Goal: Task Accomplishment & Management: Complete application form

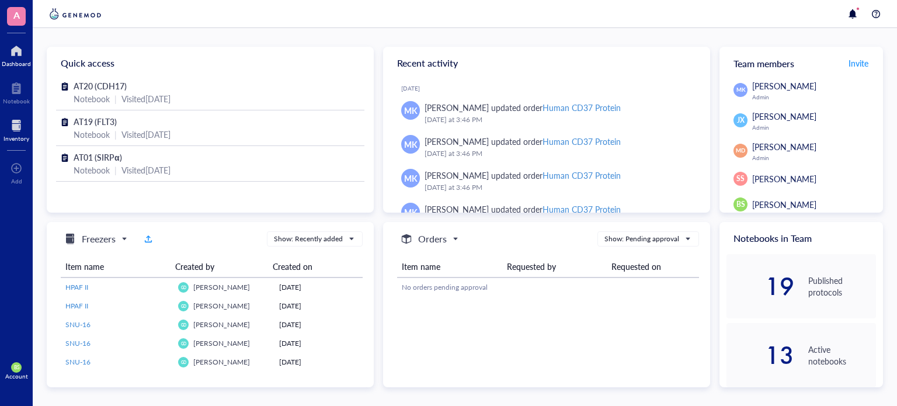
click at [12, 127] on div at bounding box center [17, 125] width 26 height 19
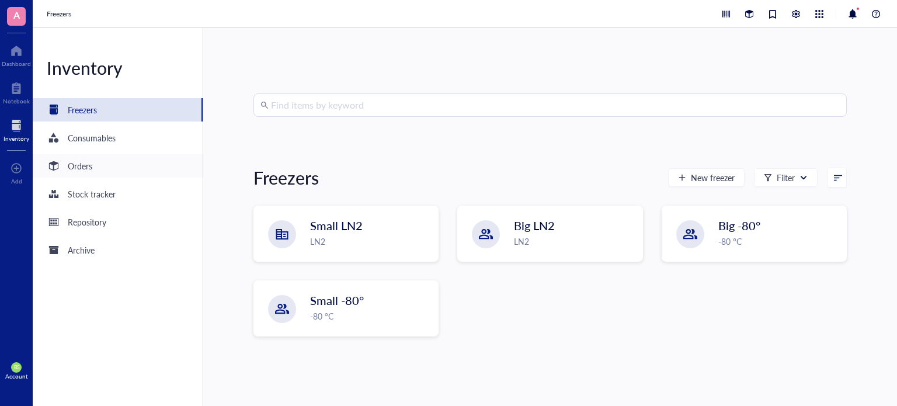
click at [73, 164] on div "Orders" at bounding box center [80, 165] width 25 height 13
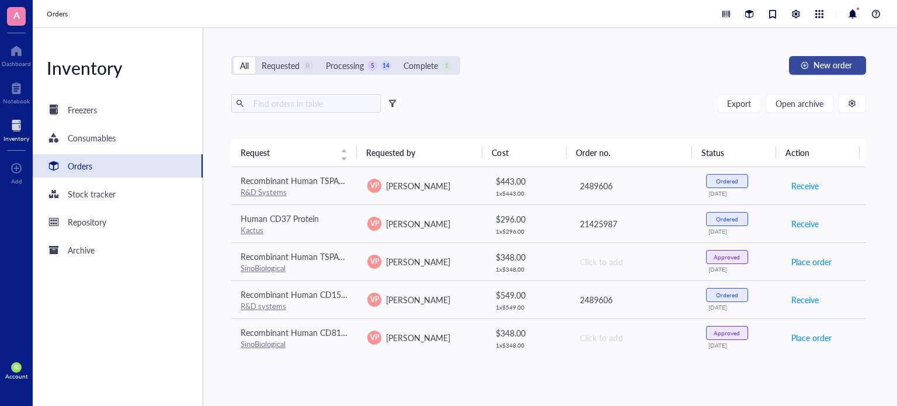
click at [820, 63] on span "New order" at bounding box center [833, 64] width 39 height 9
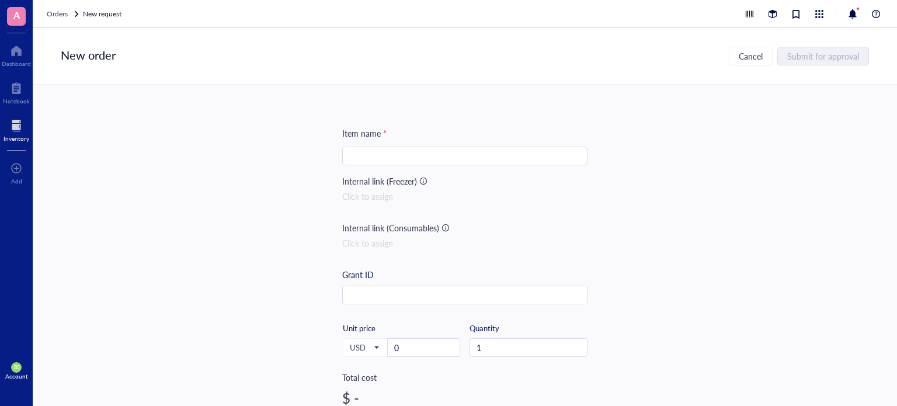
click at [50, 13] on span "Orders" at bounding box center [57, 14] width 21 height 10
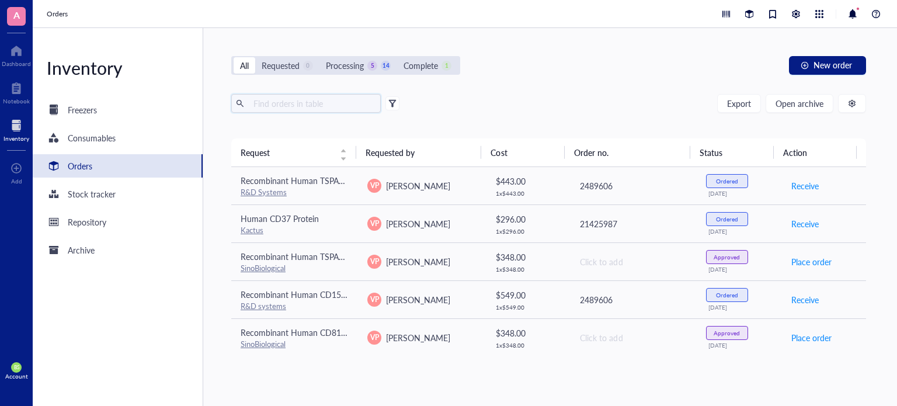
click at [315, 104] on input "text" at bounding box center [312, 104] width 127 height 18
drag, startPoint x: 807, startPoint y: 98, endPoint x: 807, endPoint y: 103, distance: 5.9
click at [807, 103] on span "Open archive" at bounding box center [800, 103] width 48 height 9
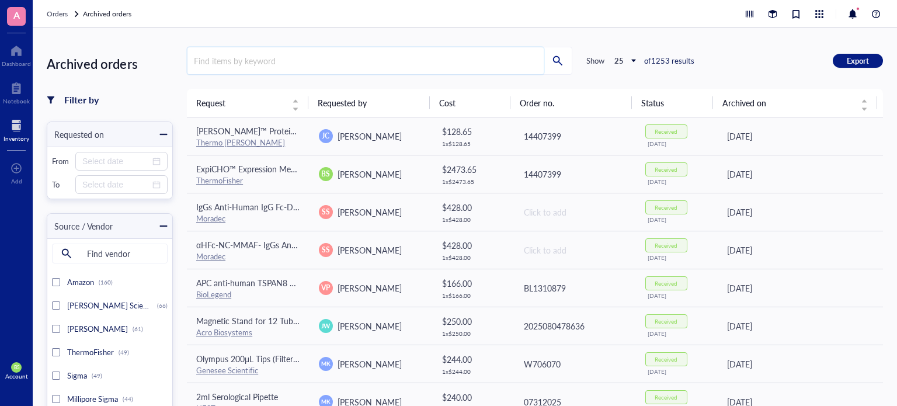
click at [308, 59] on input "search" at bounding box center [365, 60] width 356 height 27
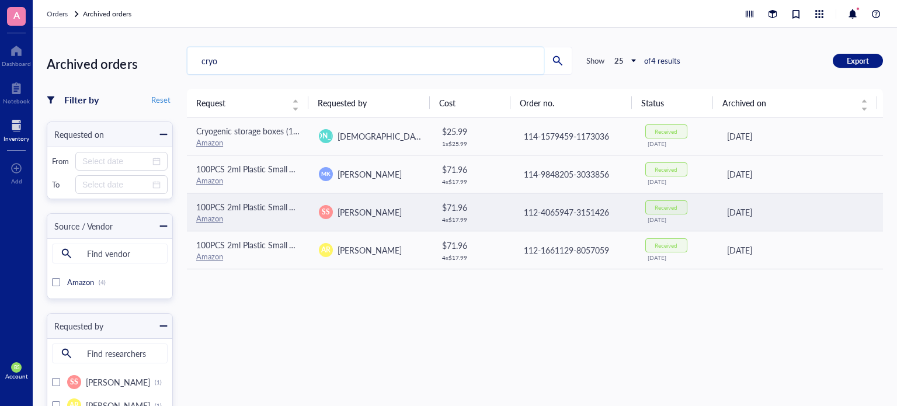
type input "cryo"
click at [241, 210] on span "100PCS 2ml Plastic Small Vials with Screw Caps Sample Tubes Cryotubes,PP Materi…" at bounding box center [427, 207] width 463 height 12
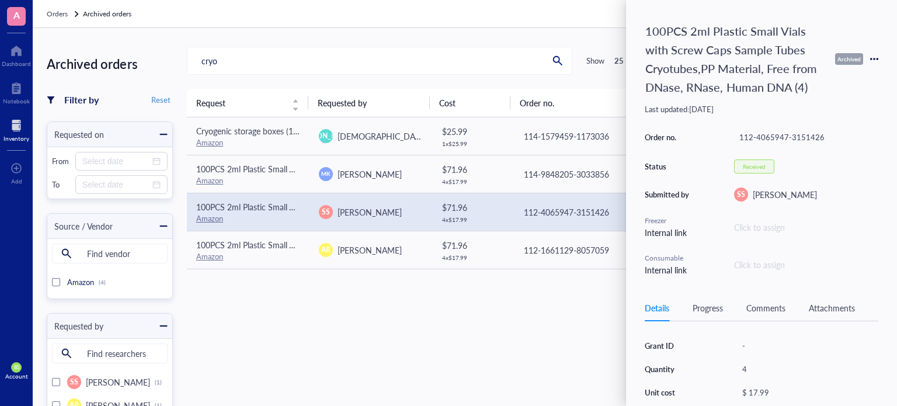
scroll to position [117, 0]
click at [775, 376] on link "[URL][DOMAIN_NAME]" at bounding box center [783, 370] width 82 height 11
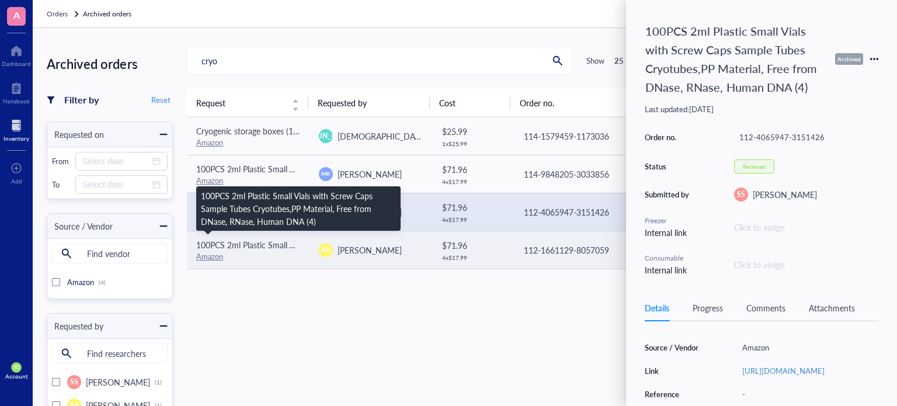
click at [255, 245] on span "100PCS 2ml Plastic Small Vials with Screw Caps Sample Tubes Cryotubes,PP Materi…" at bounding box center [427, 245] width 463 height 12
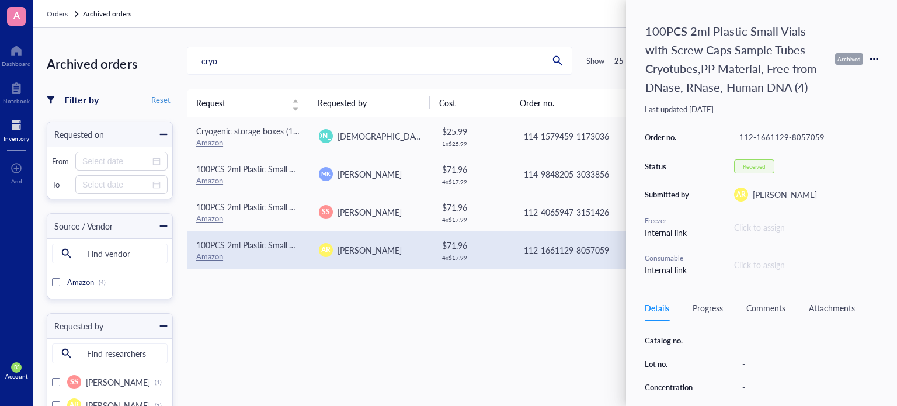
scroll to position [135, 0]
click at [769, 357] on link "[URL][DOMAIN_NAME]" at bounding box center [783, 351] width 82 height 11
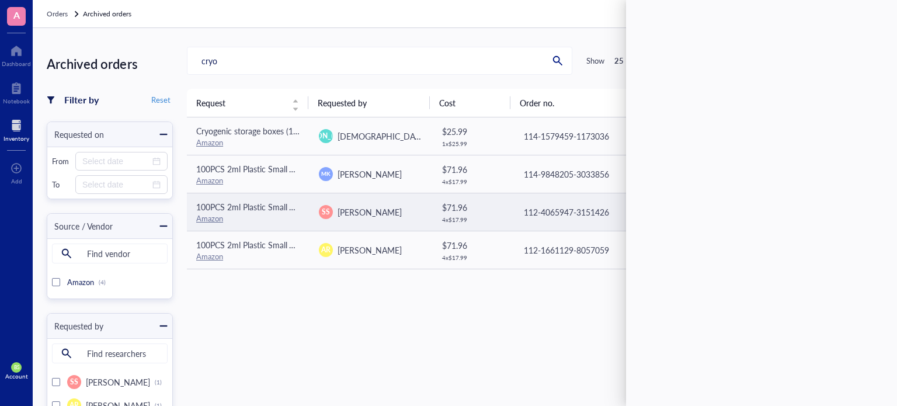
click at [260, 208] on span "100PCS 2ml Plastic Small Vials with Screw Caps Sample Tubes Cryotubes,PP Materi…" at bounding box center [427, 207] width 463 height 12
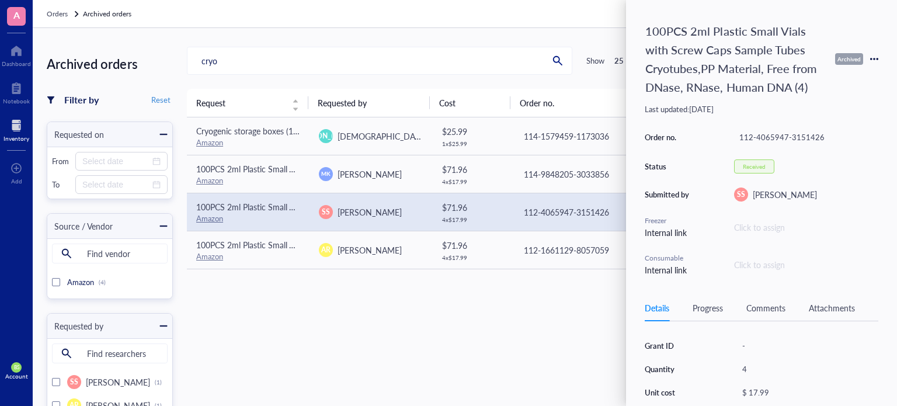
click at [872, 55] on icon at bounding box center [874, 59] width 8 height 8
click at [812, 77] on span "Request again" at bounding box center [833, 75] width 74 height 13
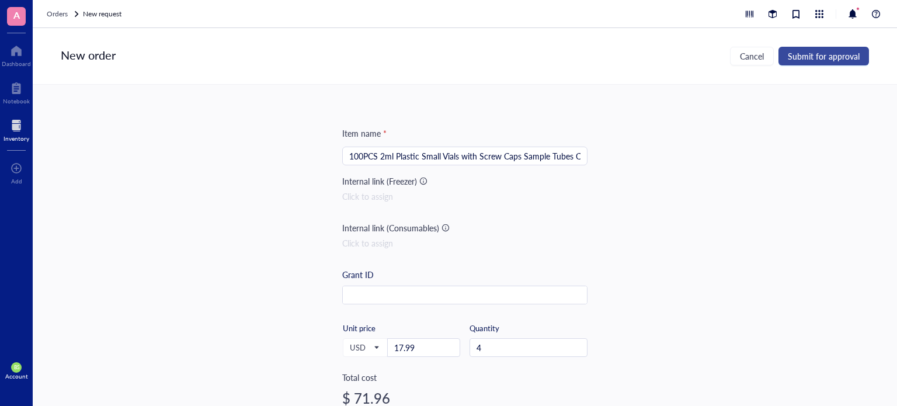
click at [815, 57] on span "Submit for approval" at bounding box center [824, 55] width 72 height 9
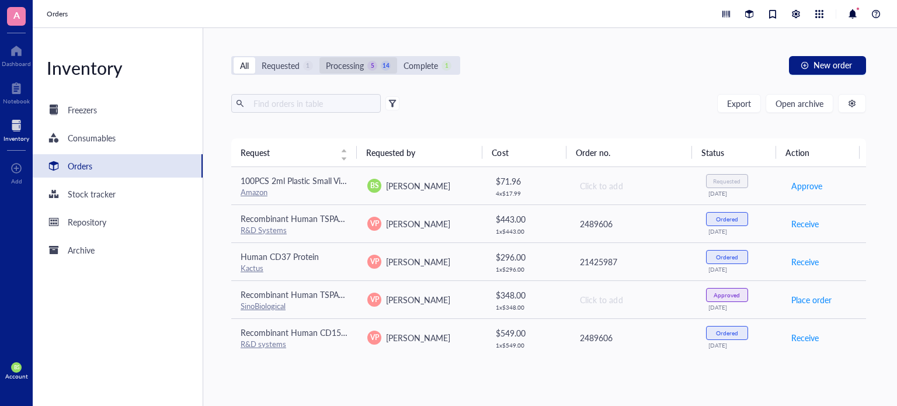
click at [357, 74] on div "All Requested 1 Processing 5 14 Complete 1" at bounding box center [345, 65] width 229 height 19
click at [355, 70] on div "Processing" at bounding box center [345, 65] width 38 height 13
click at [319, 57] on input "Processing 5 14" at bounding box center [319, 57] width 0 height 0
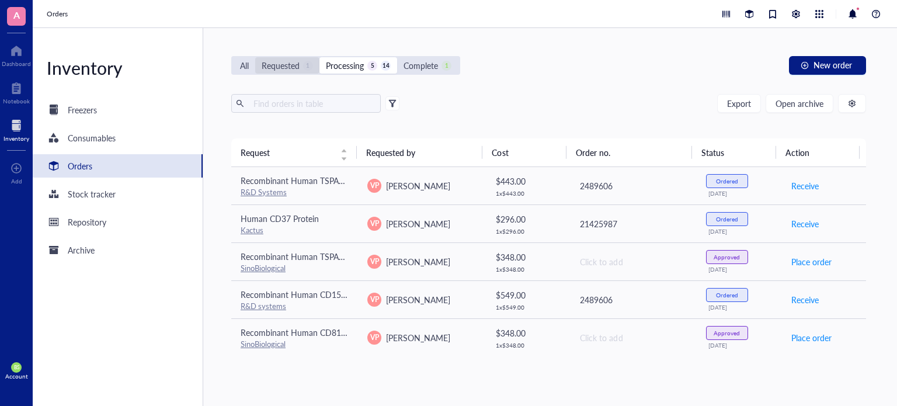
click at [276, 63] on div "Requested" at bounding box center [281, 65] width 38 height 13
click at [255, 57] on input "Requested 1" at bounding box center [255, 57] width 0 height 0
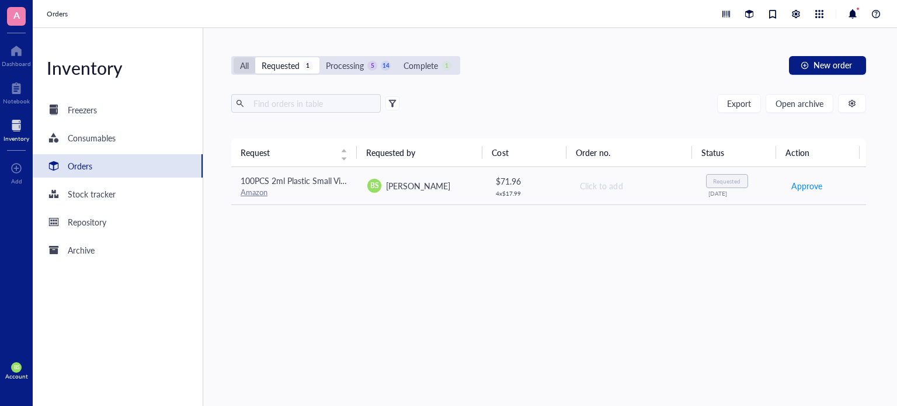
click at [241, 62] on div "All" at bounding box center [244, 65] width 9 height 13
click at [234, 57] on input "All" at bounding box center [234, 57] width 0 height 0
